Goal: Information Seeking & Learning: Learn about a topic

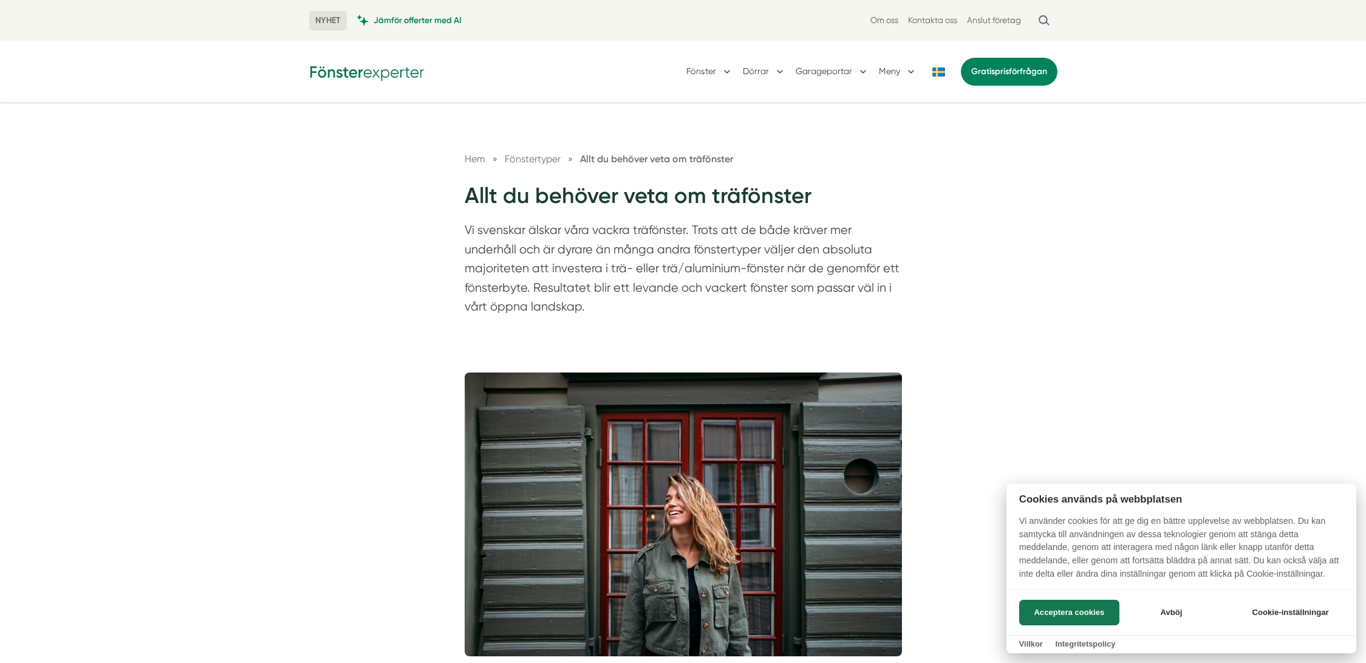
drag, startPoint x: 797, startPoint y: 270, endPoint x: 717, endPoint y: 255, distance: 81.5
click at [719, 255] on div at bounding box center [683, 331] width 1366 height 663
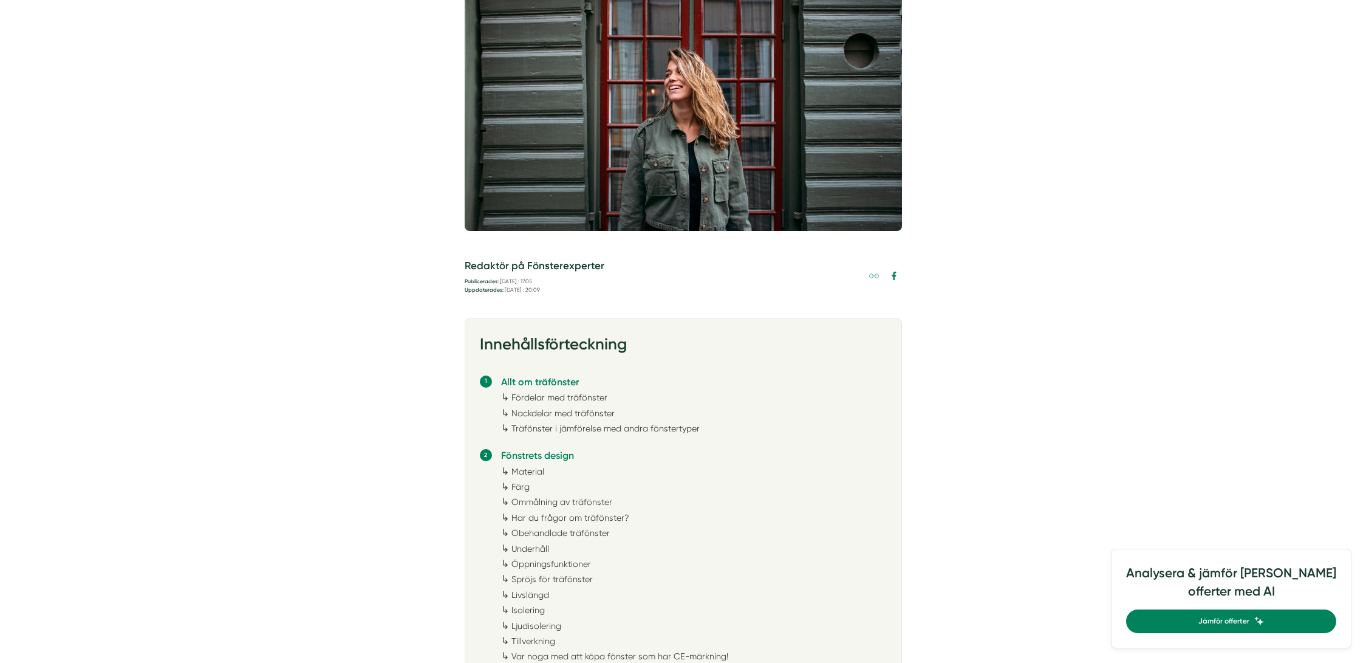
scroll to position [729, 0]
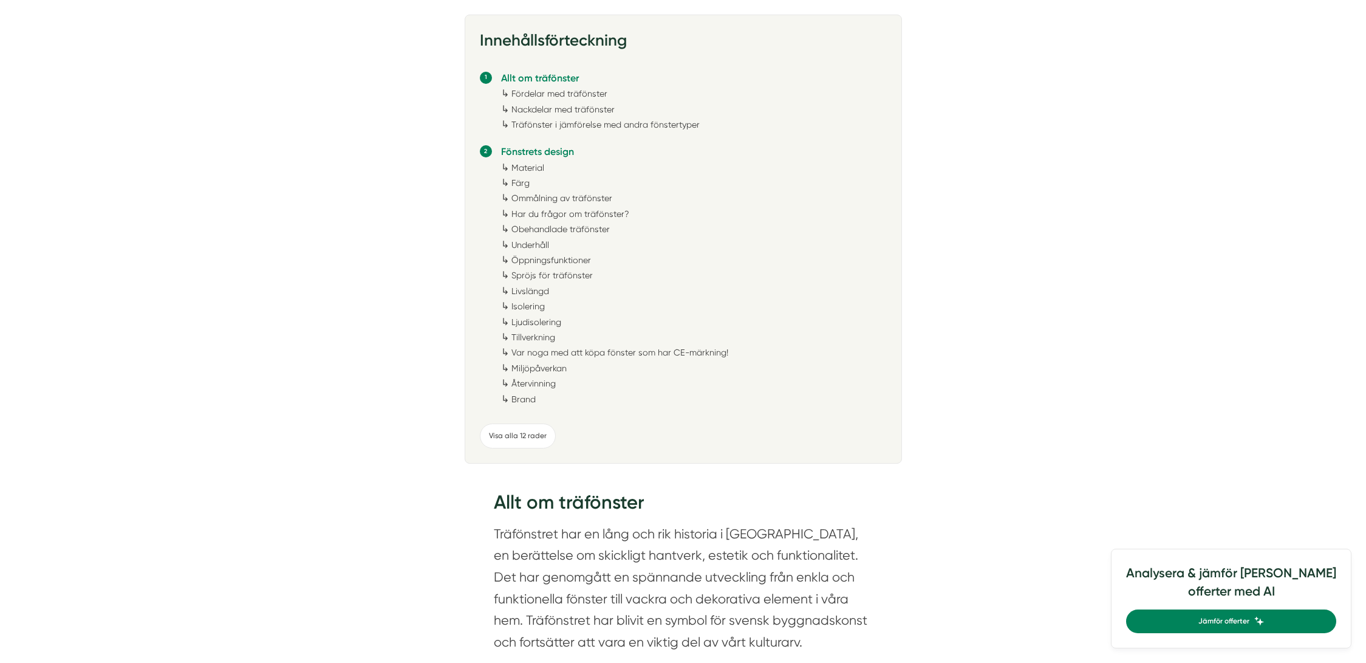
click at [586, 95] on link "Fördelar med träfönster" at bounding box center [559, 94] width 96 height 10
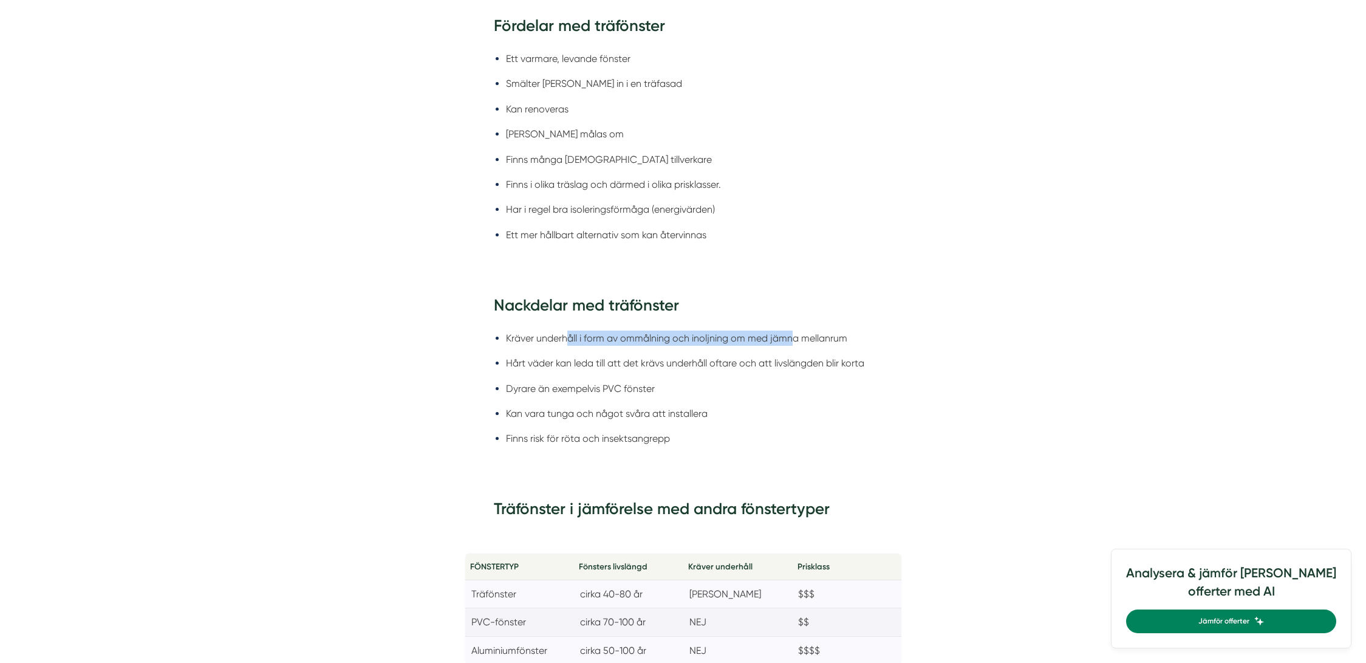
drag, startPoint x: 793, startPoint y: 323, endPoint x: 569, endPoint y: 320, distance: 224.2
click at [569, 330] on li "Kräver underhåll i form av ommålning och inoljning om med jämna mellanrum" at bounding box center [689, 337] width 367 height 15
drag, startPoint x: 562, startPoint y: 351, endPoint x: 739, endPoint y: 354, distance: 176.8
click at [672, 355] on li "Hårt väder kan leda till att det krävs underhåll oftare och att livslängden bli…" at bounding box center [689, 362] width 367 height 15
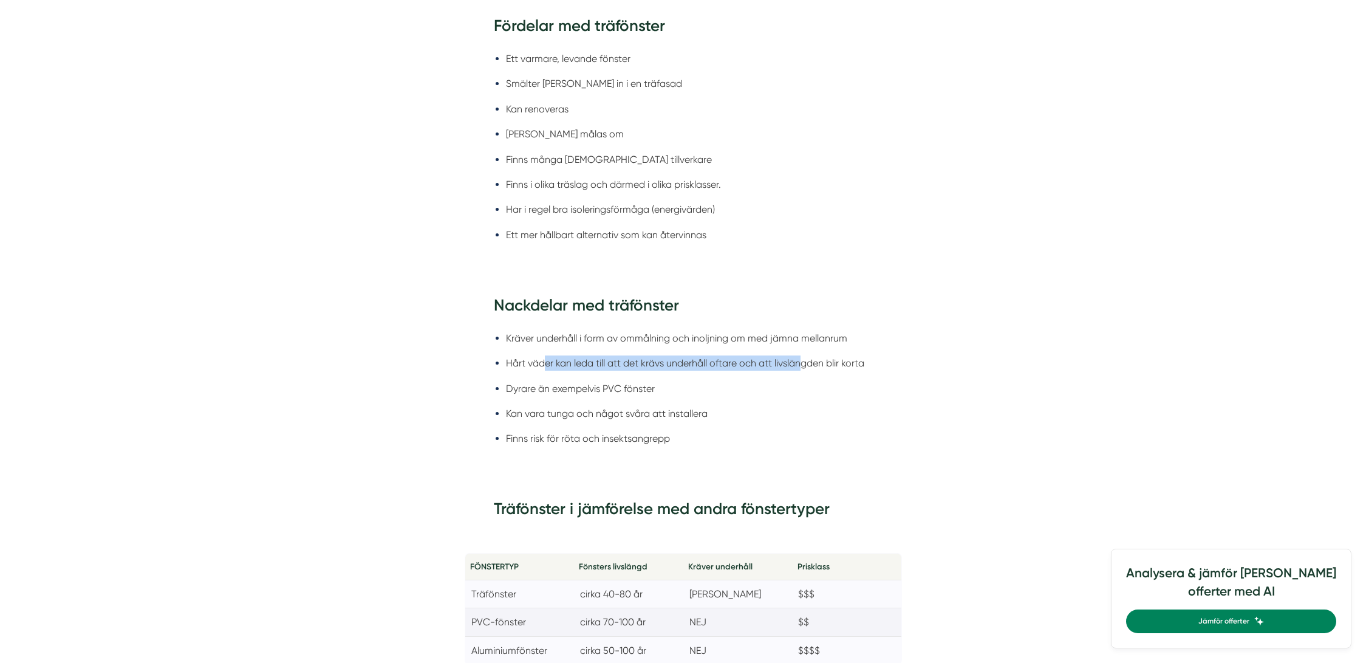
drag, startPoint x: 804, startPoint y: 347, endPoint x: 542, endPoint y: 344, distance: 261.2
click at [542, 355] on li "Hårt väder kan leda till att det krävs underhåll oftare och att livslängden bli…" at bounding box center [689, 362] width 367 height 15
drag, startPoint x: 627, startPoint y: 374, endPoint x: 557, endPoint y: 374, distance: 69.9
click at [557, 381] on li "Dyrare än exempelvis PVC fönster" at bounding box center [689, 388] width 367 height 15
drag, startPoint x: 626, startPoint y: 397, endPoint x: 581, endPoint y: 397, distance: 45.6
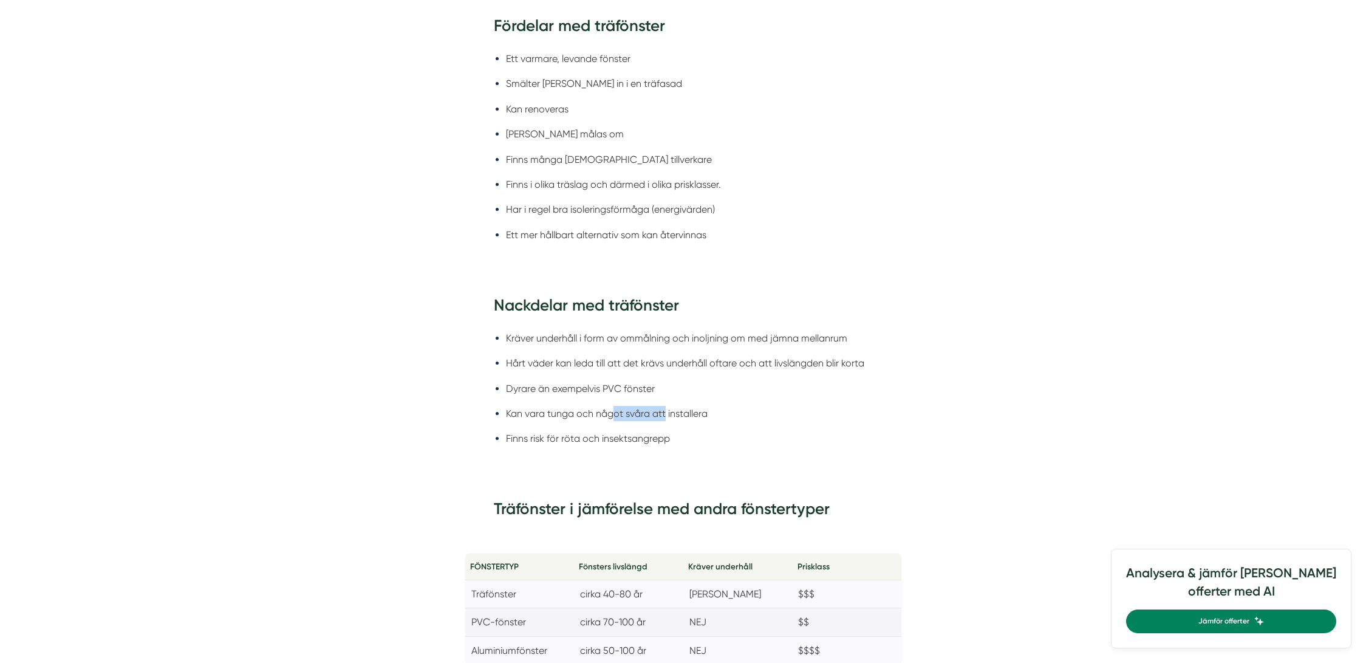
click at [606, 406] on li "Kan vara tunga och något svåra att installera" at bounding box center [689, 413] width 367 height 15
drag, startPoint x: 525, startPoint y: 388, endPoint x: 659, endPoint y: 397, distance: 134.5
click at [646, 392] on ul "Kräver underhåll i form av ommålning och inoljning om med jämna mellanrum Hårt …" at bounding box center [683, 392] width 379 height 138
drag, startPoint x: 635, startPoint y: 418, endPoint x: 587, endPoint y: 431, distance: 49.8
click at [587, 431] on ul "Kräver underhåll i form av ommålning och inoljning om med jämna mellanrum Hårt …" at bounding box center [683, 392] width 379 height 138
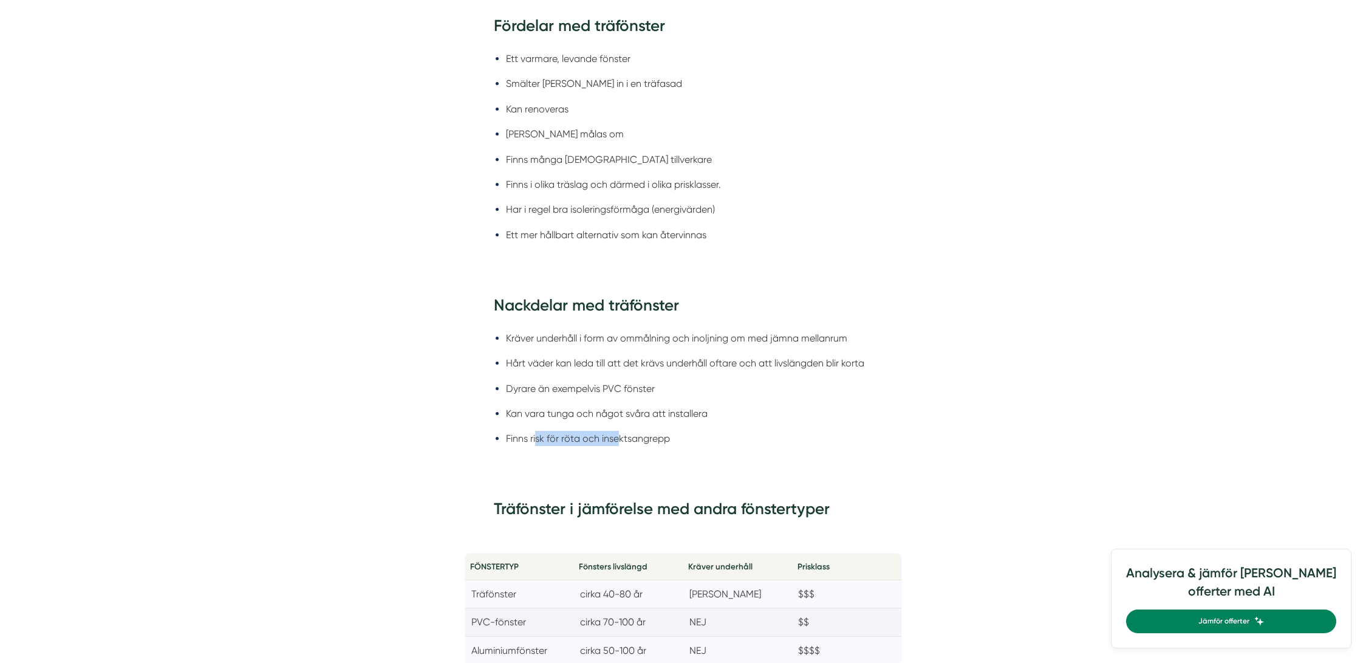
drag, startPoint x: 543, startPoint y: 419, endPoint x: 654, endPoint y: 406, distance: 111.4
click at [639, 431] on li "Finns risk för röta och insektsangrepp" at bounding box center [689, 438] width 367 height 15
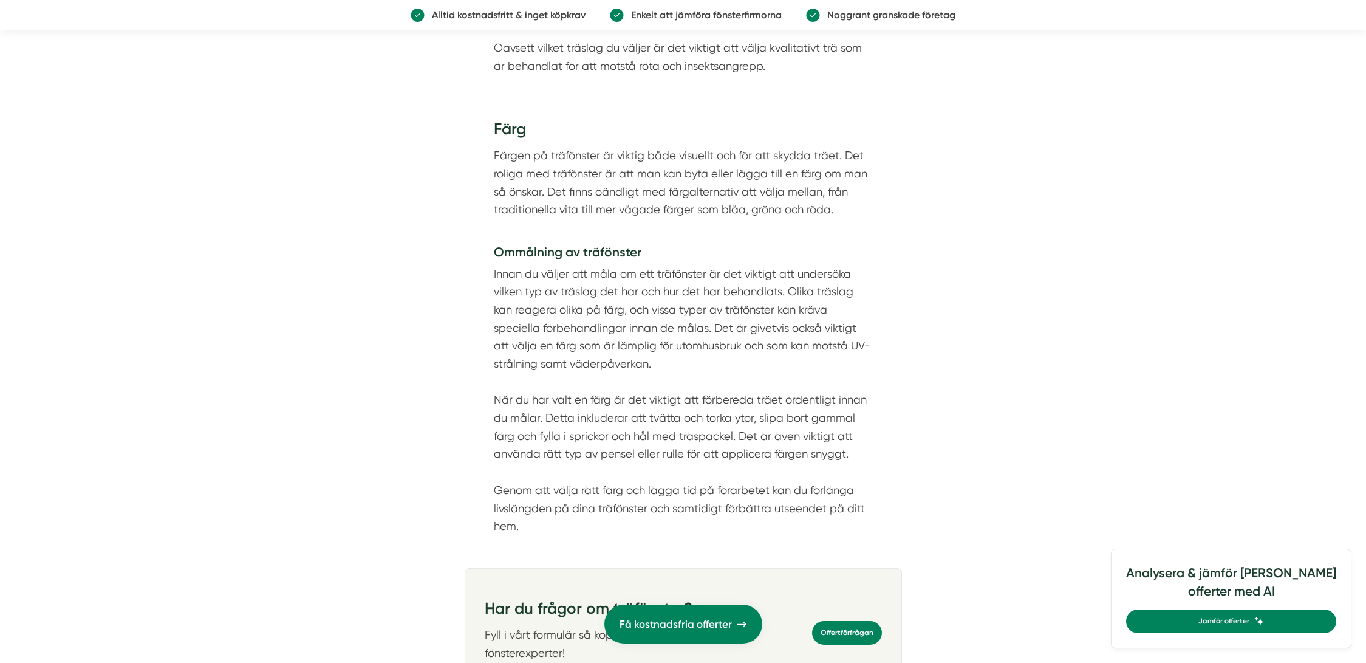
scroll to position [3051, 0]
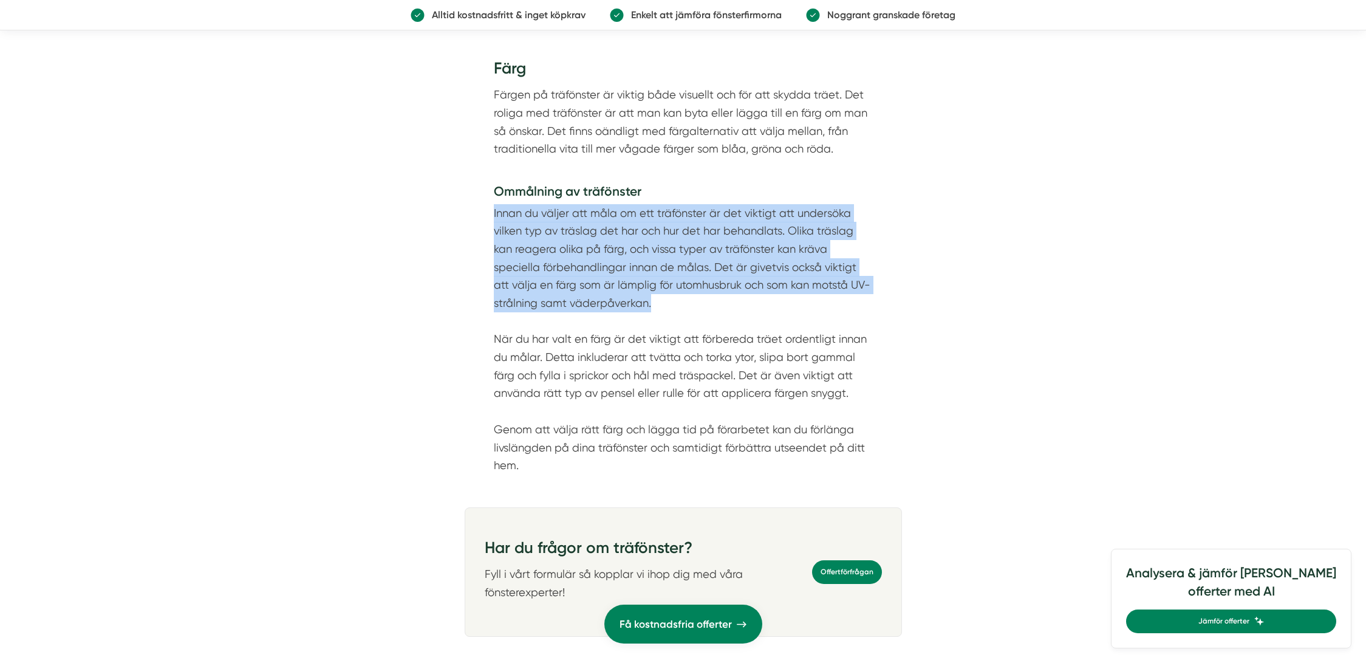
drag, startPoint x: 593, startPoint y: 201, endPoint x: 643, endPoint y: 292, distance: 103.3
click at [643, 292] on div "Färg Färgen på träfönster är viktig både visuellt och för att skydda träet. Det…" at bounding box center [683, 270] width 437 height 460
click at [643, 292] on p "Innan du väljer att måla om ett träfönster är det viktigt att undersöka vilken …" at bounding box center [683, 339] width 379 height 270
drag, startPoint x: 643, startPoint y: 292, endPoint x: 597, endPoint y: 199, distance: 103.0
click at [595, 204] on p "Innan du väljer att måla om ett träfönster är det viktigt att undersöka vilken …" at bounding box center [683, 339] width 379 height 270
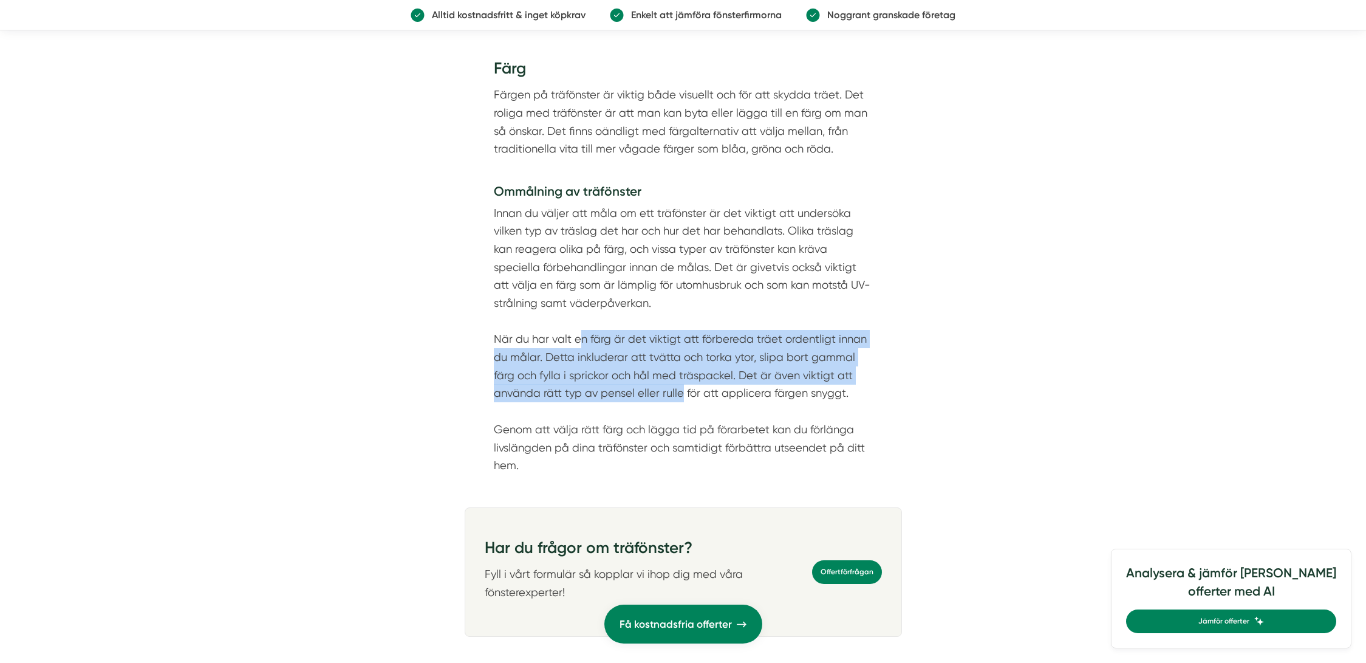
drag, startPoint x: 680, startPoint y: 377, endPoint x: 579, endPoint y: 320, distance: 115.6
click at [579, 320] on p "Innan du väljer att måla om ett träfönster är det viktigt att undersöka vilken …" at bounding box center [683, 339] width 379 height 270
drag, startPoint x: 534, startPoint y: 314, endPoint x: 798, endPoint y: 384, distance: 273.5
click at [798, 384] on p "Innan du väljer att måla om ett träfönster är det viktigt att undersöka vilken …" at bounding box center [683, 339] width 379 height 270
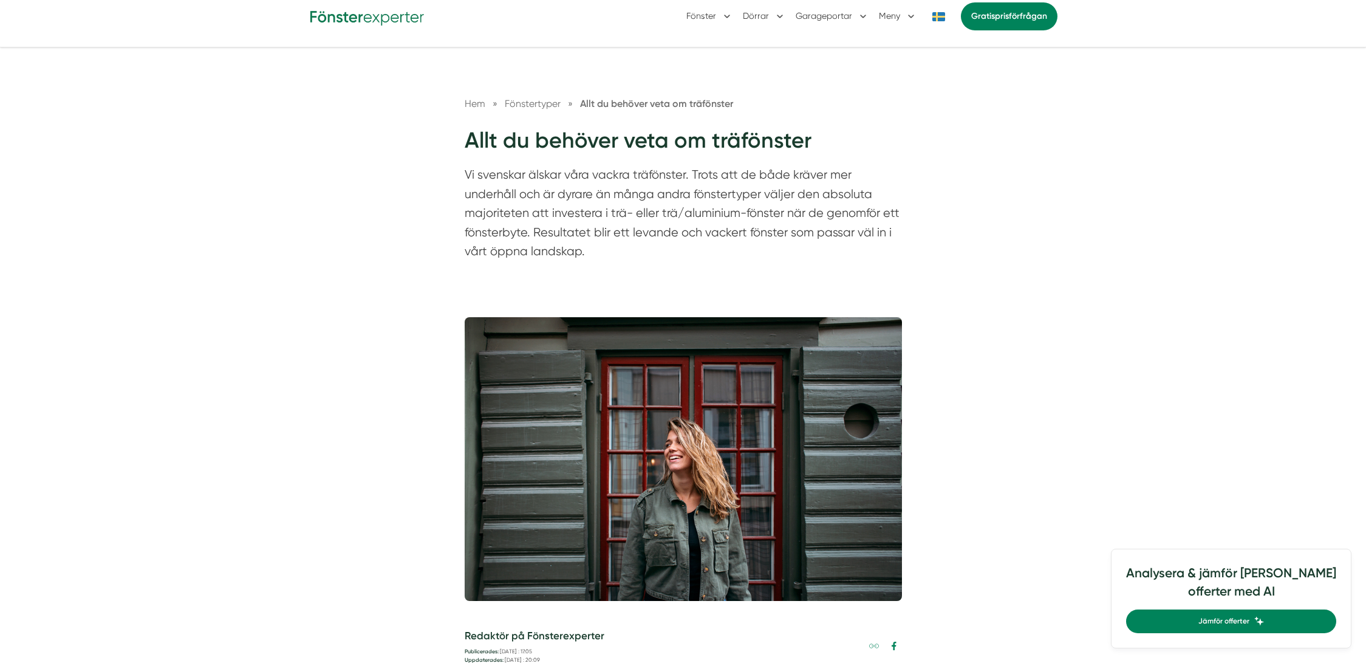
scroll to position [0, 0]
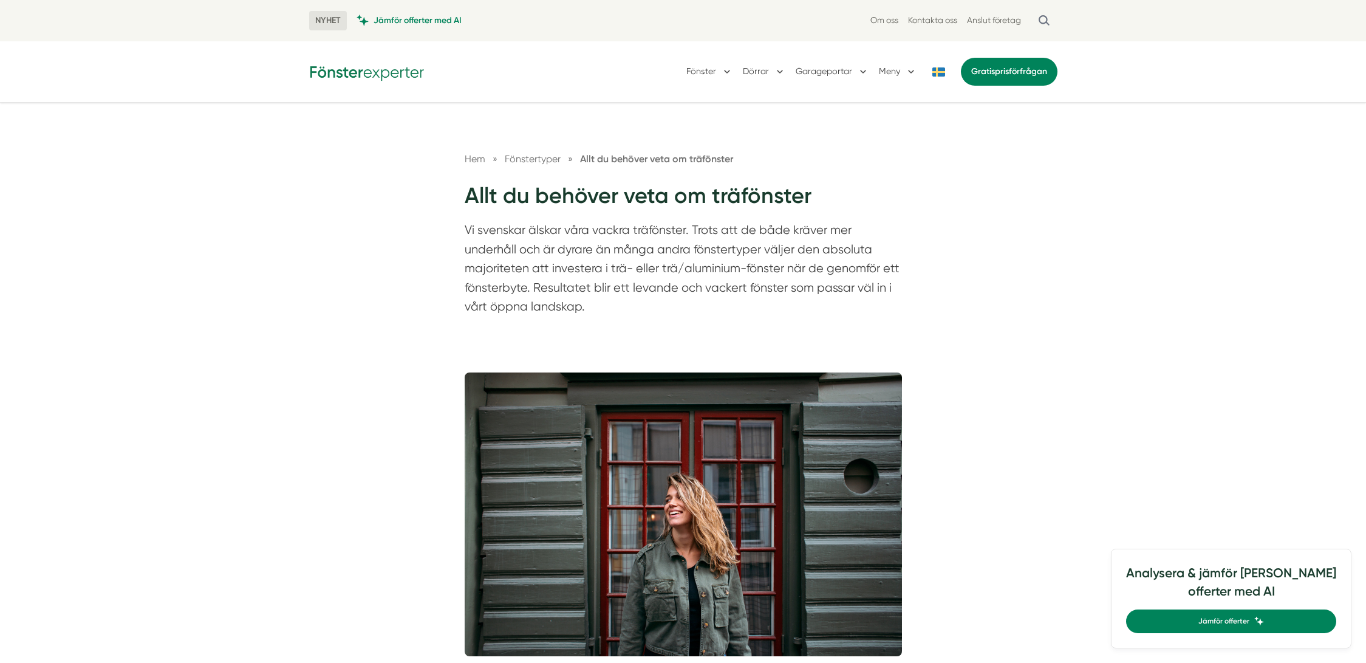
scroll to position [729, 0]
